Goal: Information Seeking & Learning: Learn about a topic

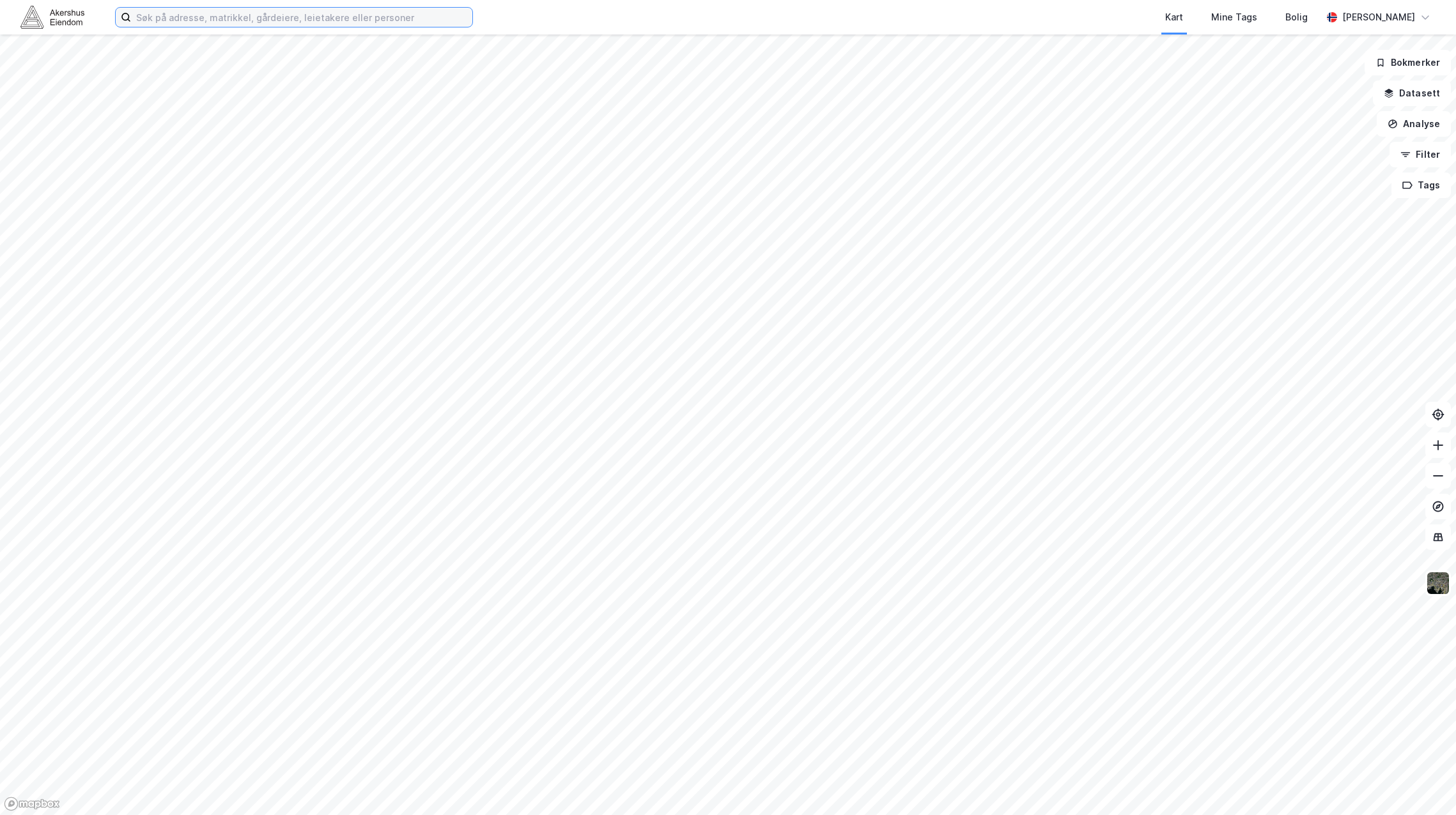
click at [238, 12] on input at bounding box center [301, 17] width 341 height 19
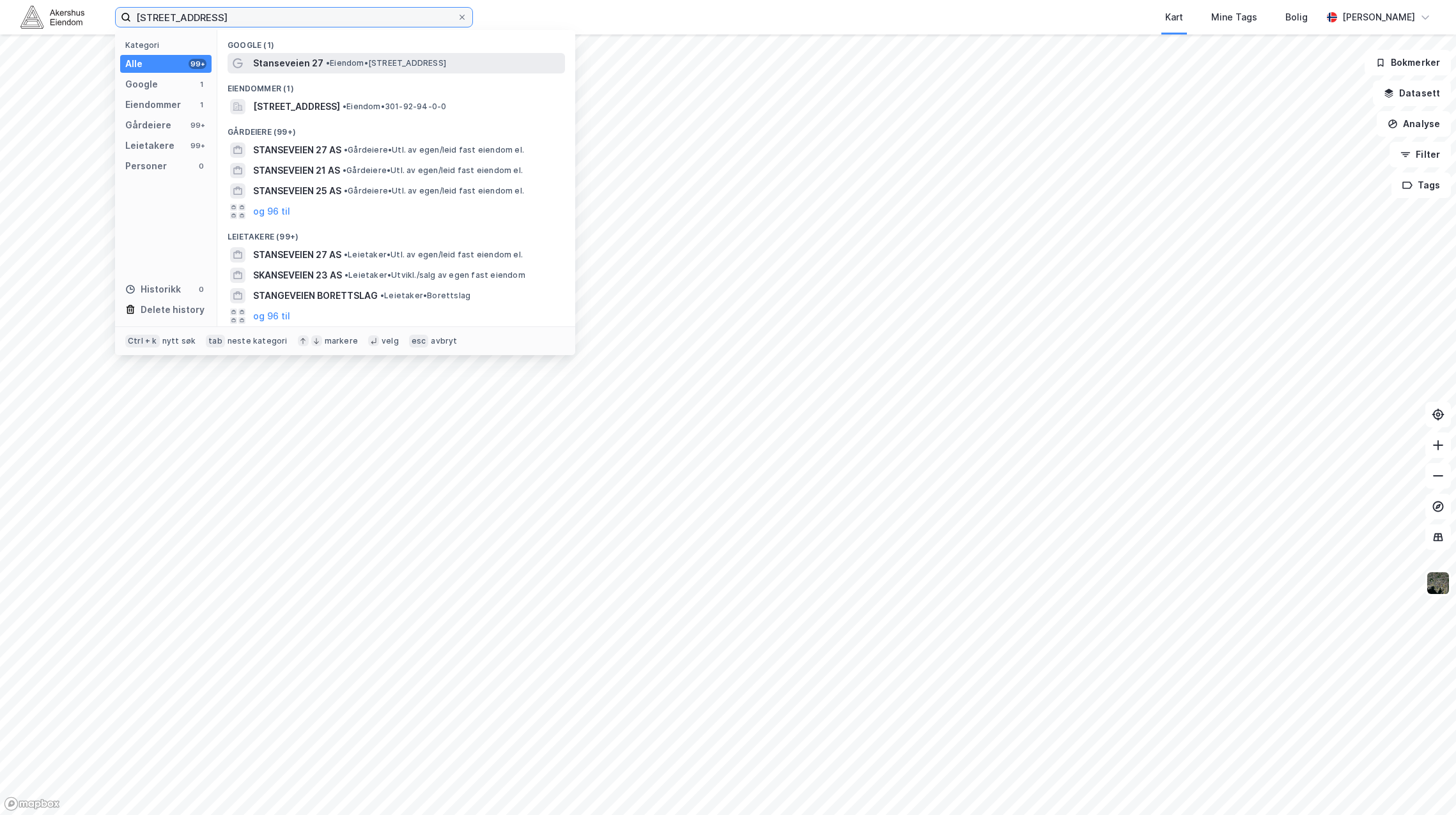
type input "[STREET_ADDRESS]"
click at [369, 68] on div "Stanseveien 27 • Eiendom • [STREET_ADDRESS]" at bounding box center [407, 63] width 309 height 15
